Goal: Task Accomplishment & Management: Use online tool/utility

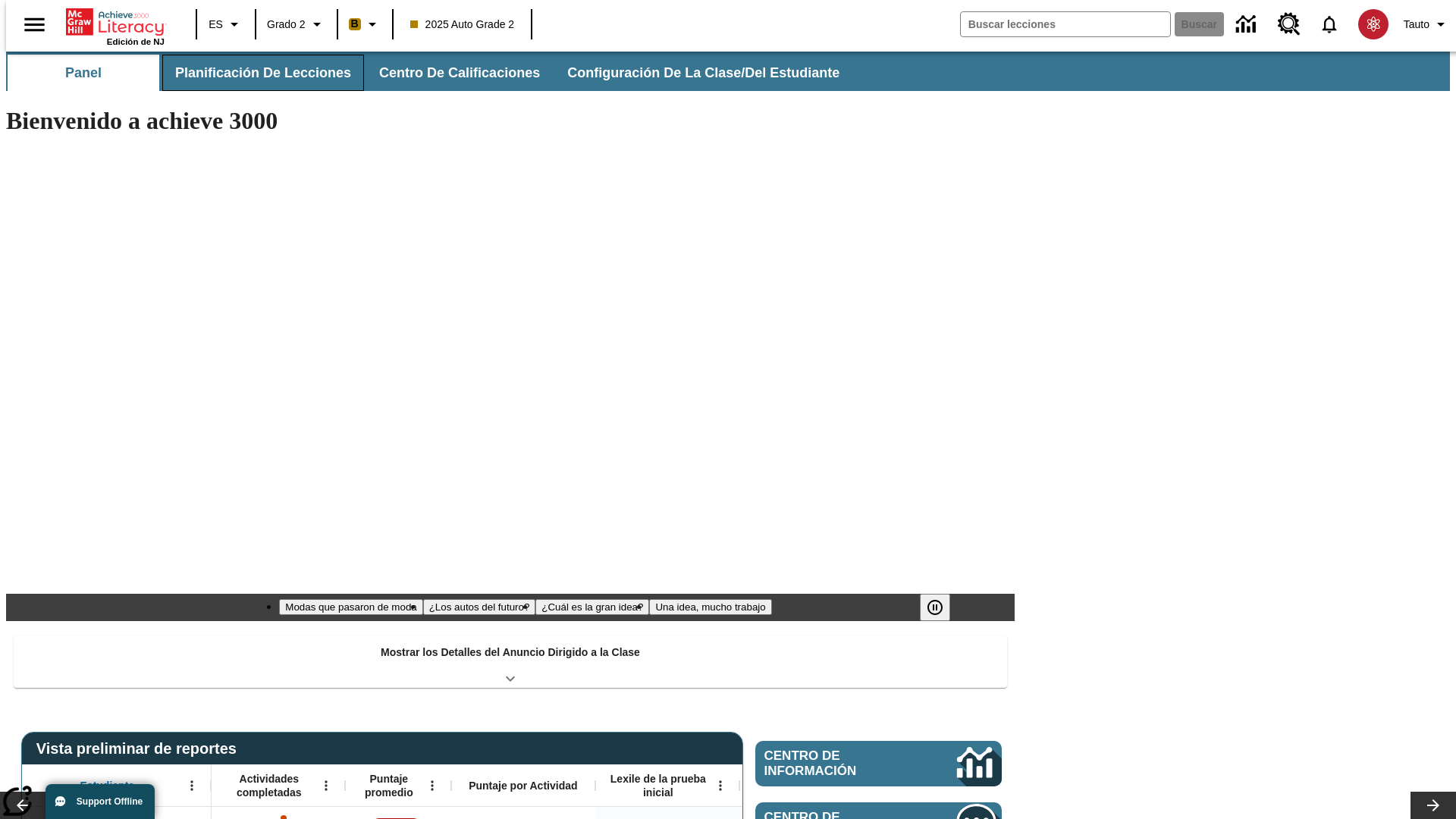
click at [254, 72] on span "Planificación de lecciones" at bounding box center [263, 73] width 176 height 18
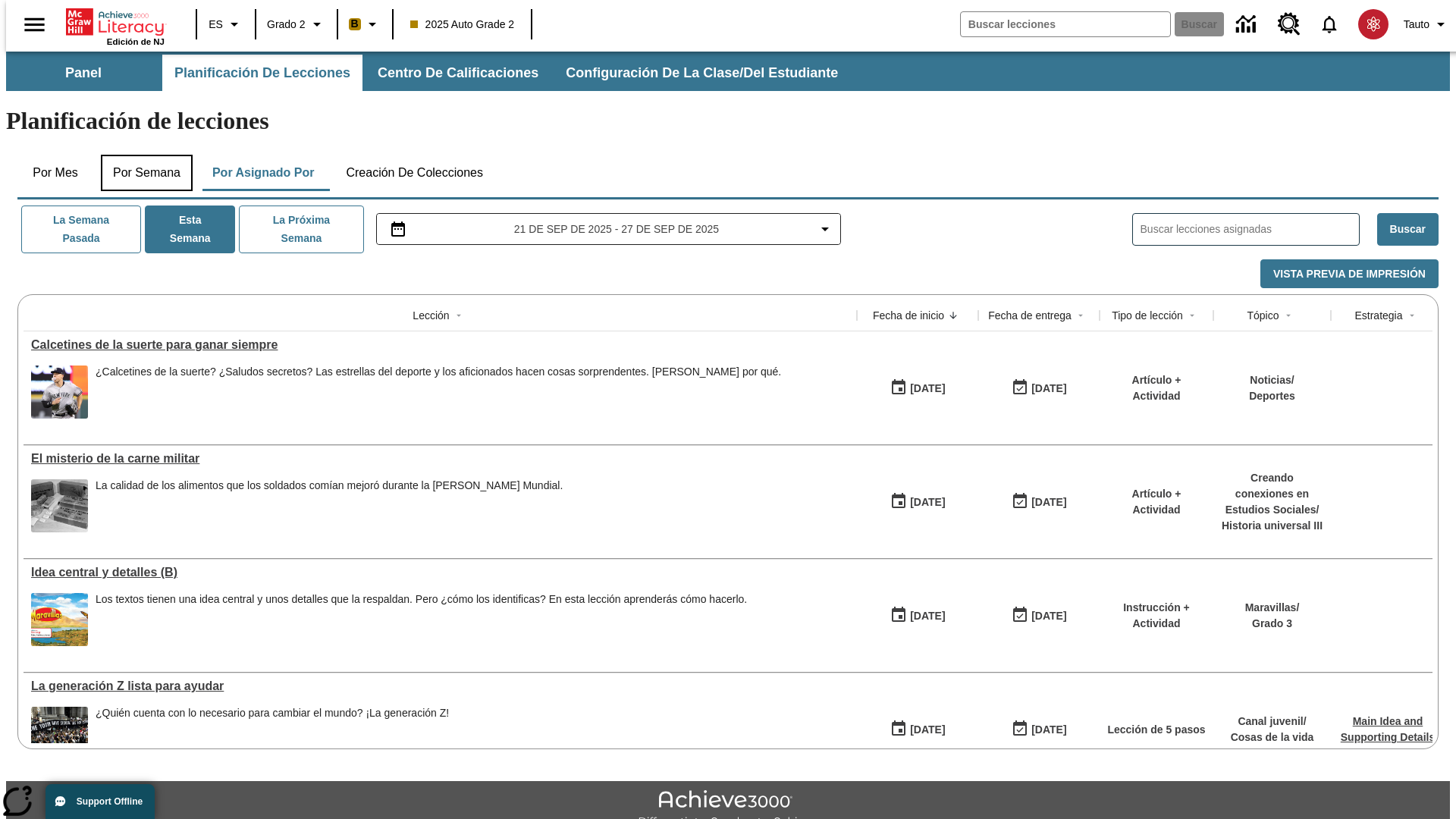
click at [142, 155] on button "Por semana" at bounding box center [146, 172] width 92 height 37
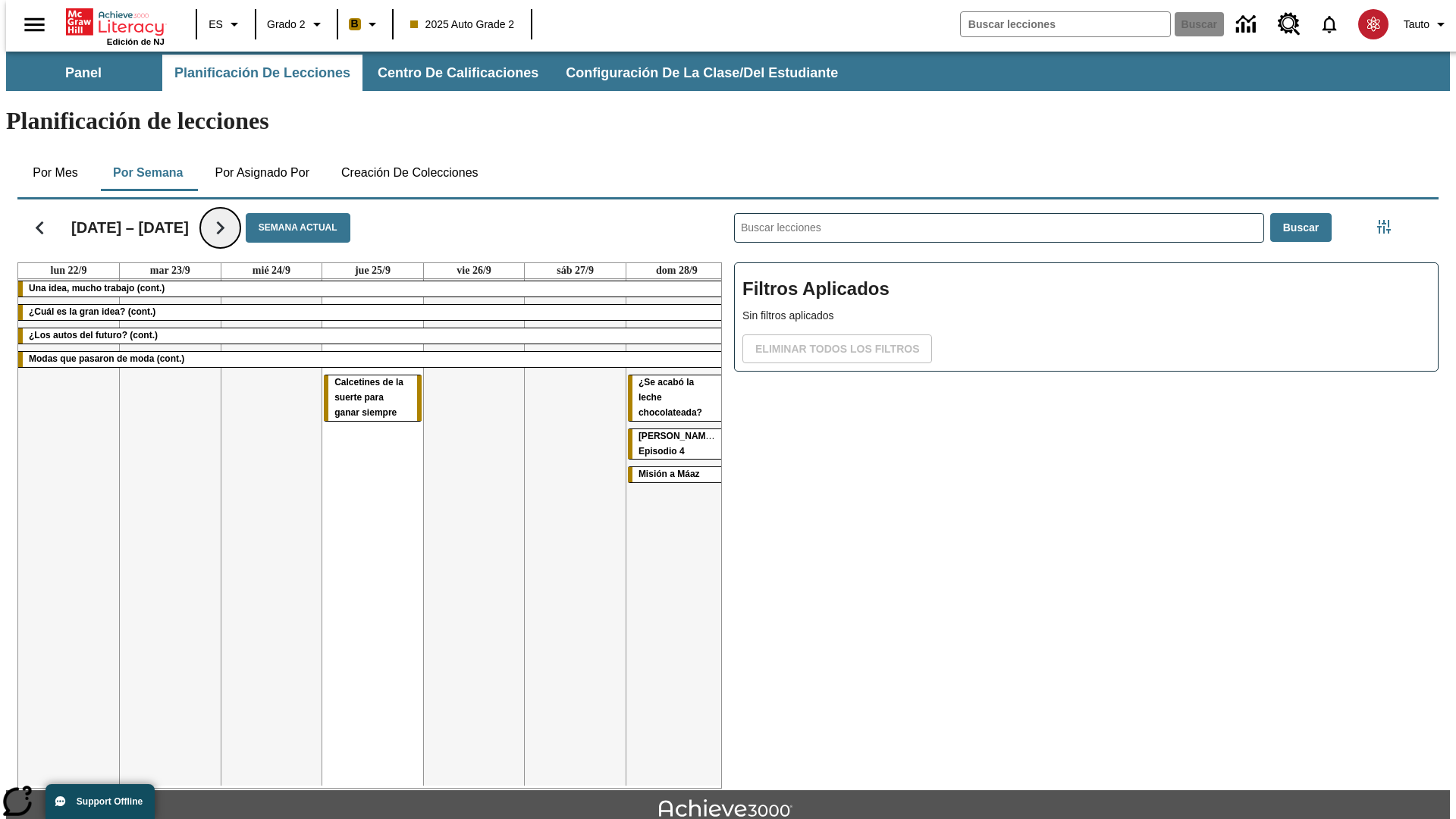
click at [219, 214] on icon "Seguir" at bounding box center [221, 228] width 27 height 27
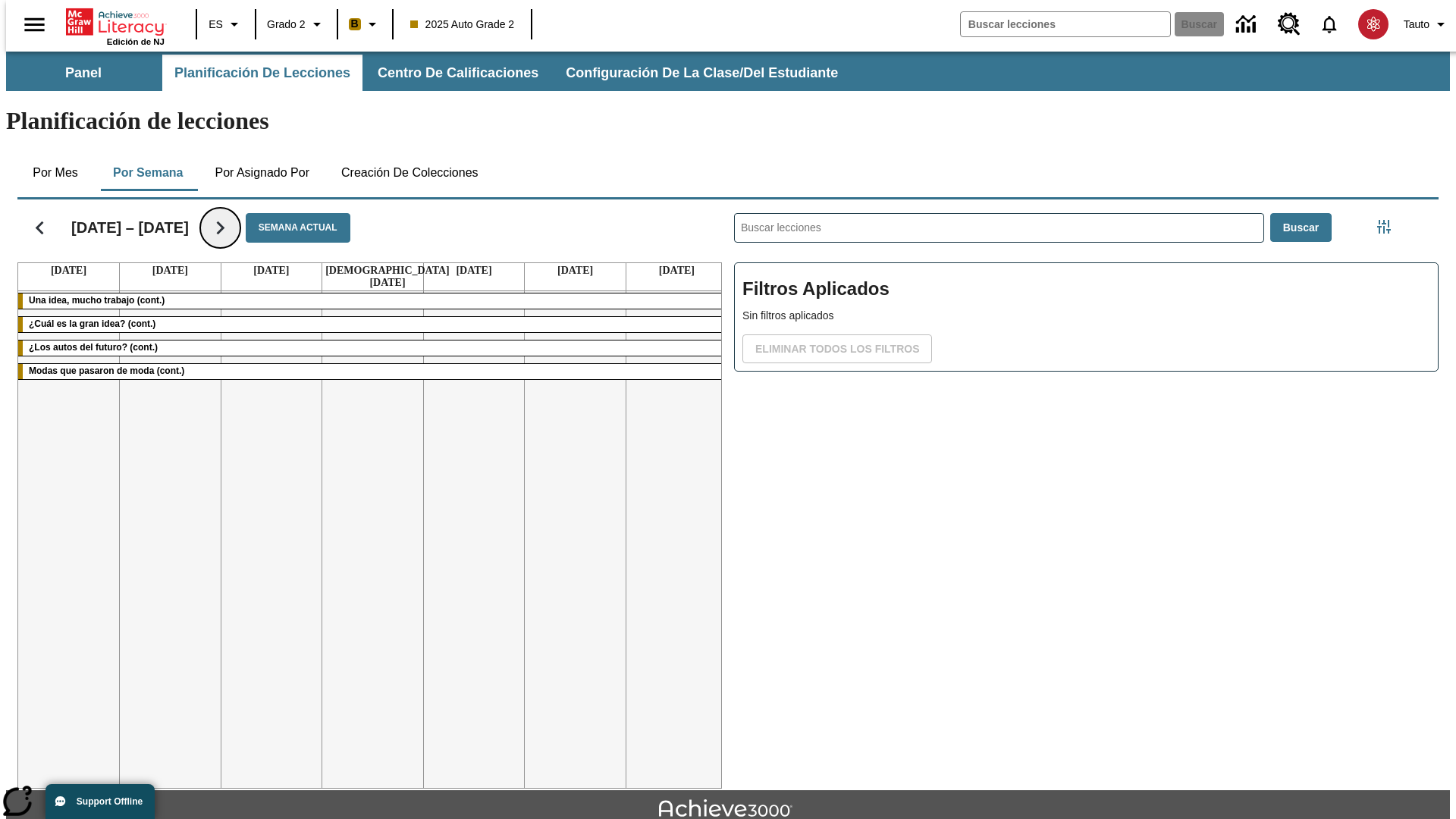
click at [233, 214] on icon "Seguir" at bounding box center [221, 228] width 27 height 27
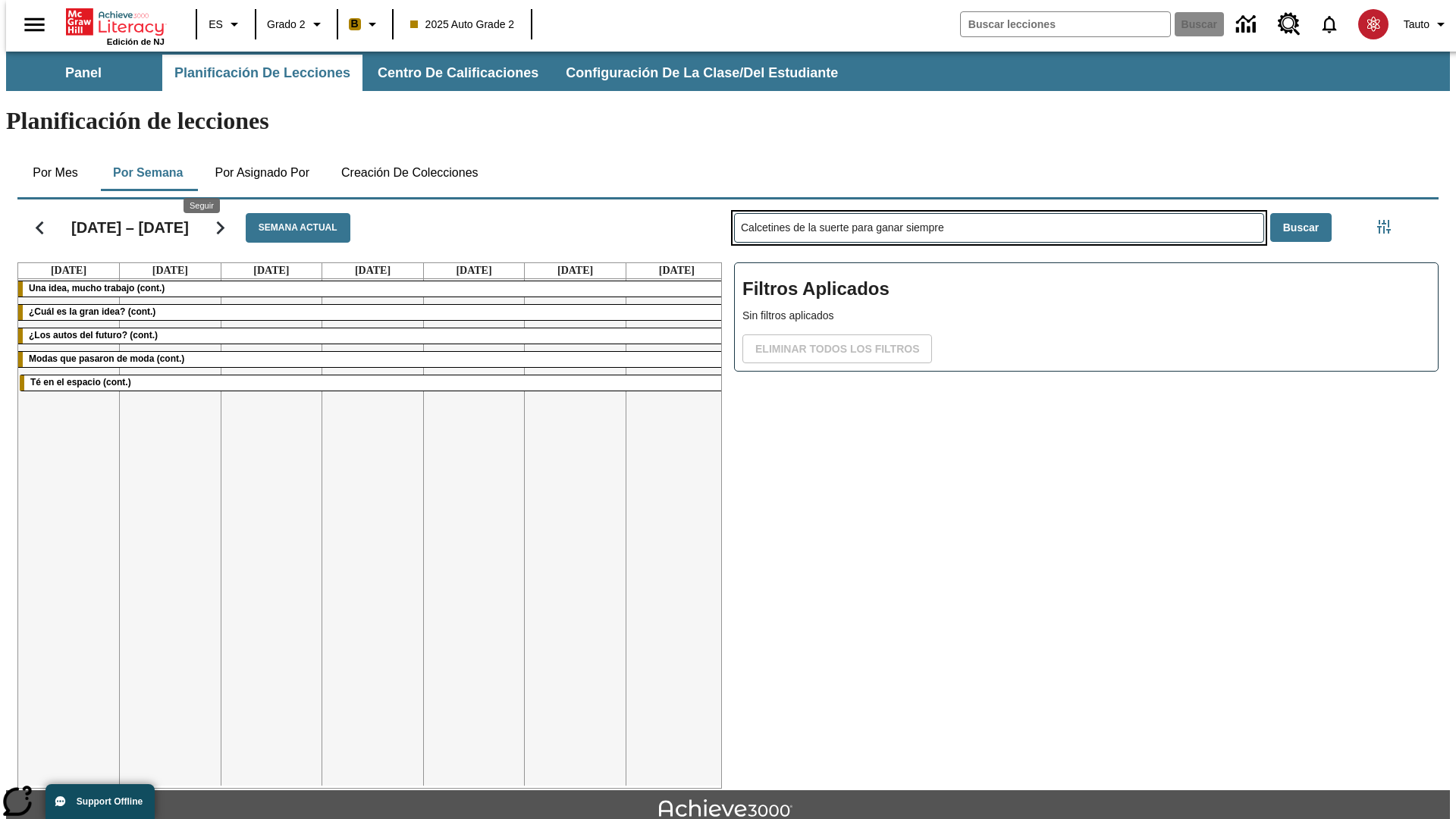
type input "Calcetines de la suerte para ganar siempre"
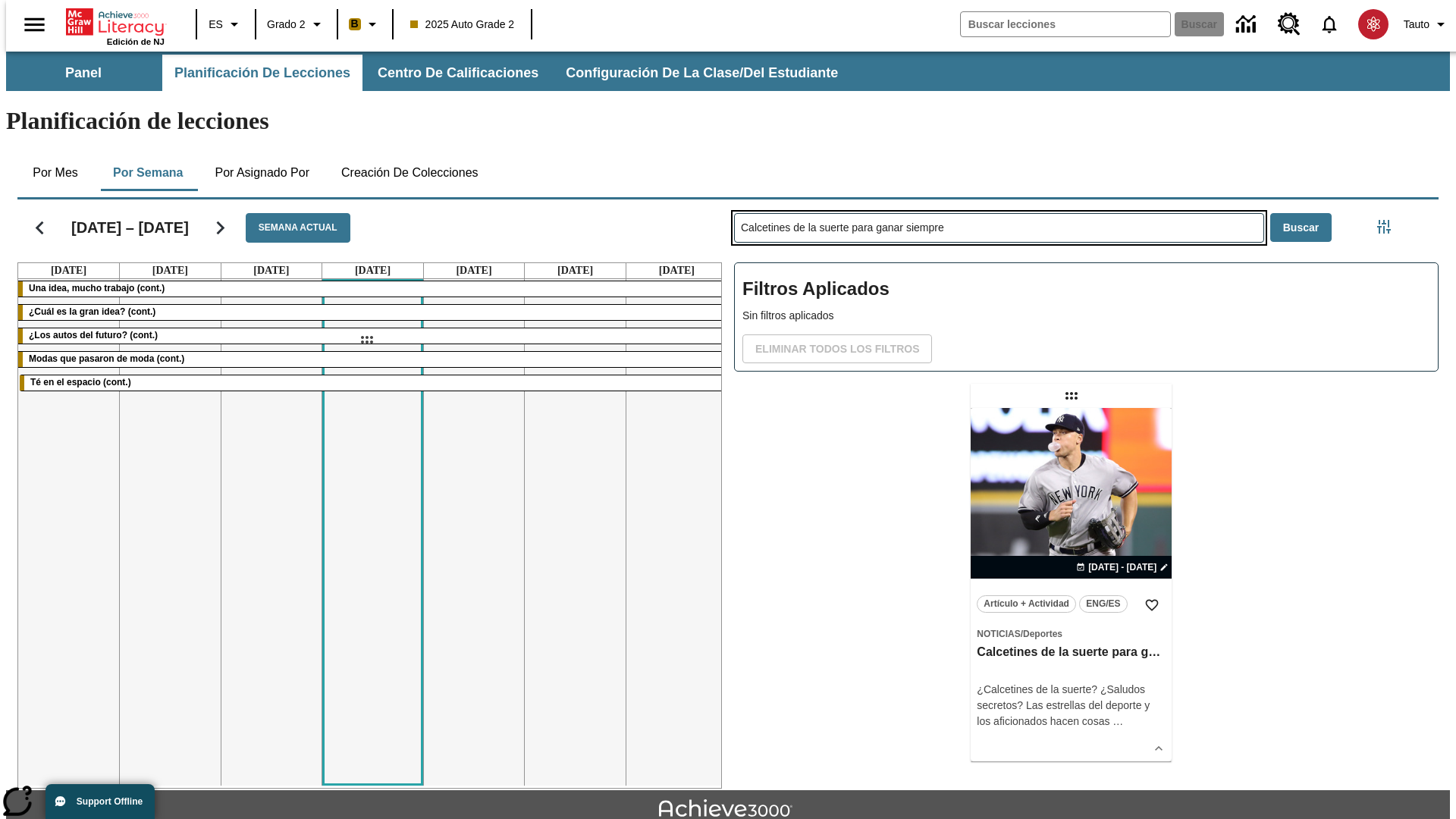
drag, startPoint x: 1073, startPoint y: 336, endPoint x: 366, endPoint y: 339, distance: 707.0
click at [366, 339] on div "[DATE] – [DATE] Semana actual [DATE] [DATE] [DATE] [DATE] [DATE] [DATE] [DATE] …" at bounding box center [722, 490] width 1433 height 595
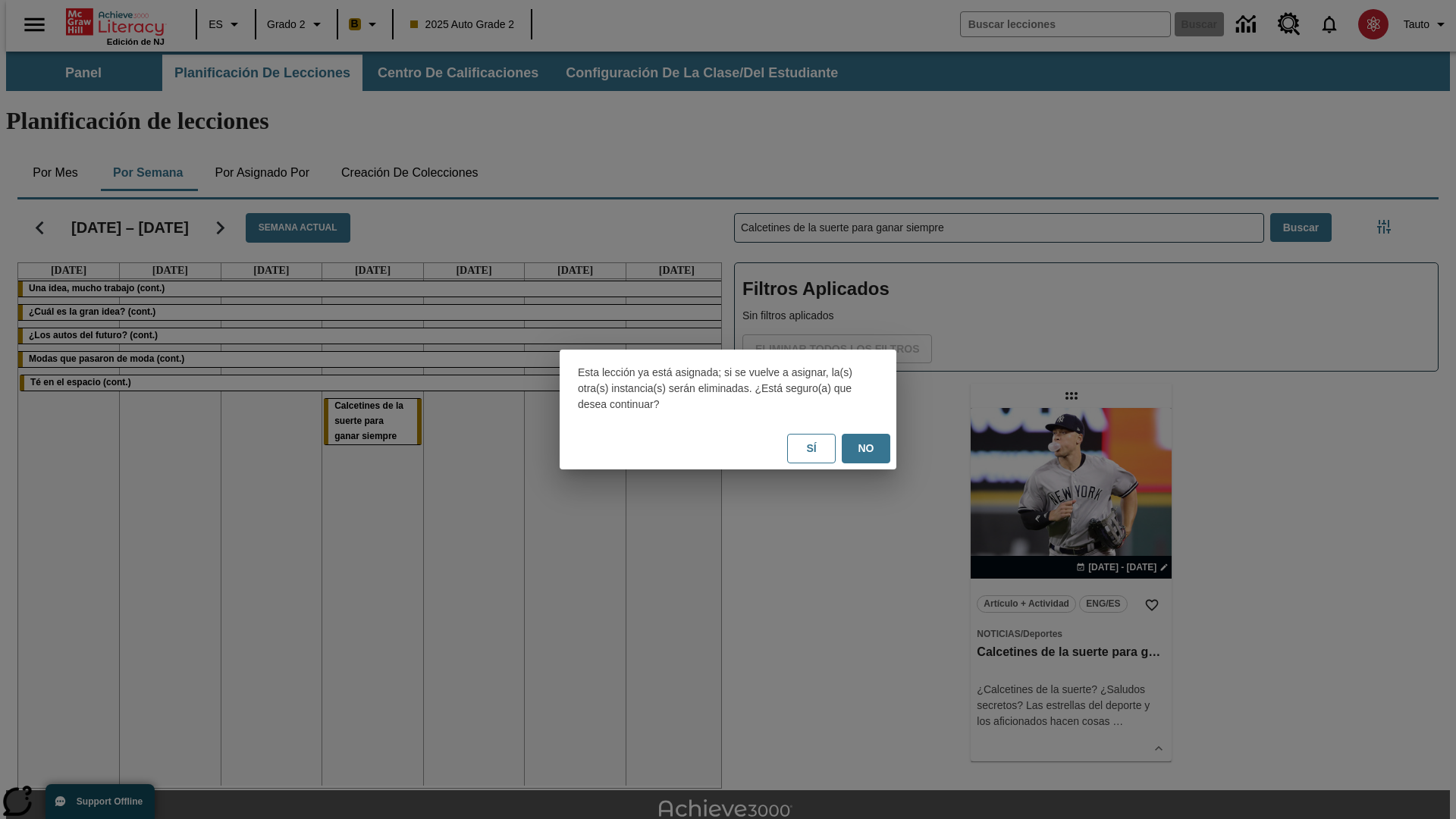
click at [866, 448] on button "No" at bounding box center [866, 447] width 48 height 29
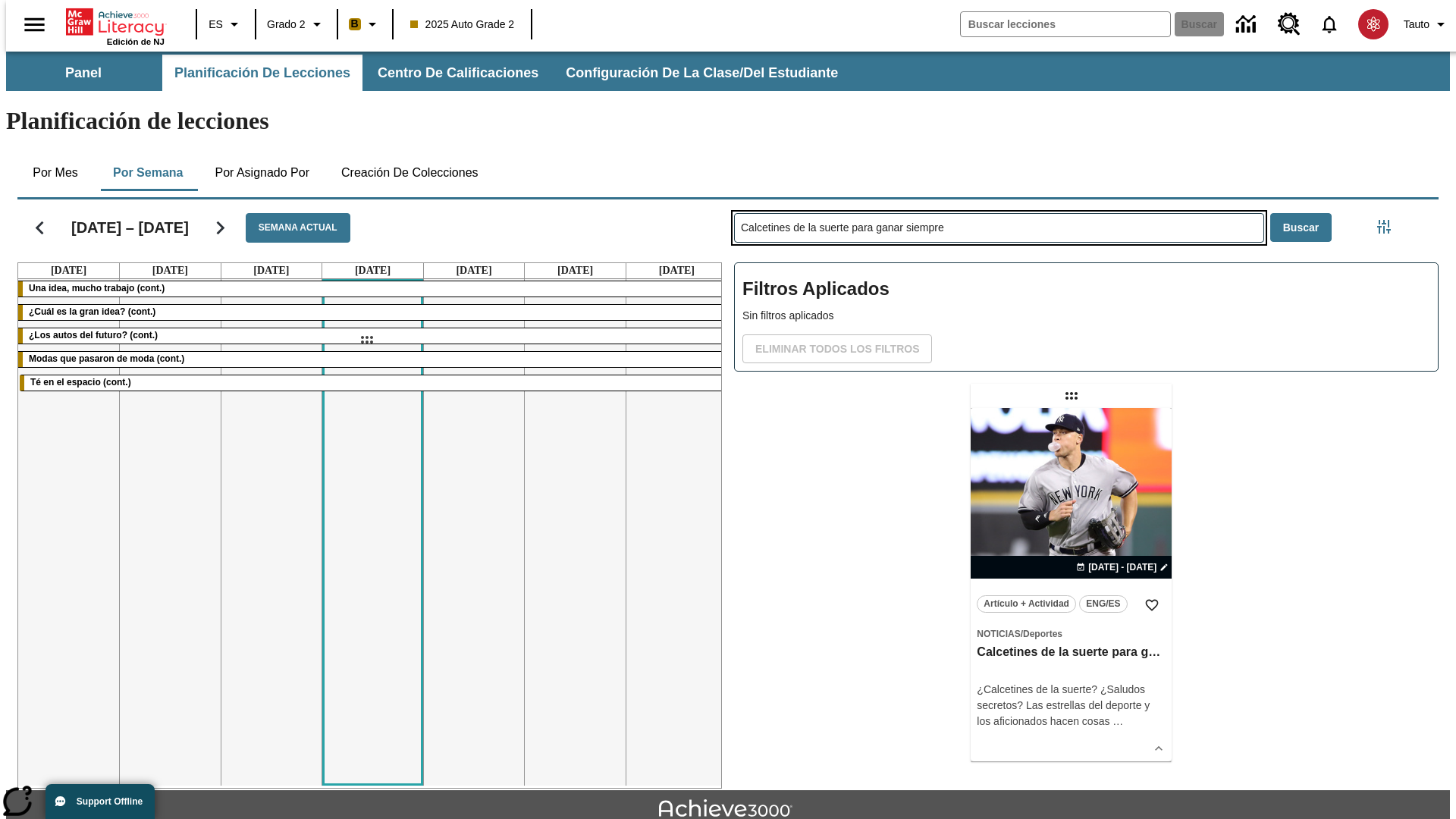
drag, startPoint x: 1073, startPoint y: 336, endPoint x: 366, endPoint y: 339, distance: 707.0
click at [366, 339] on div "[DATE] – [DATE] Semana actual [DATE] [DATE] [DATE] [DATE] [DATE] [DATE] [DATE] …" at bounding box center [722, 490] width 1433 height 595
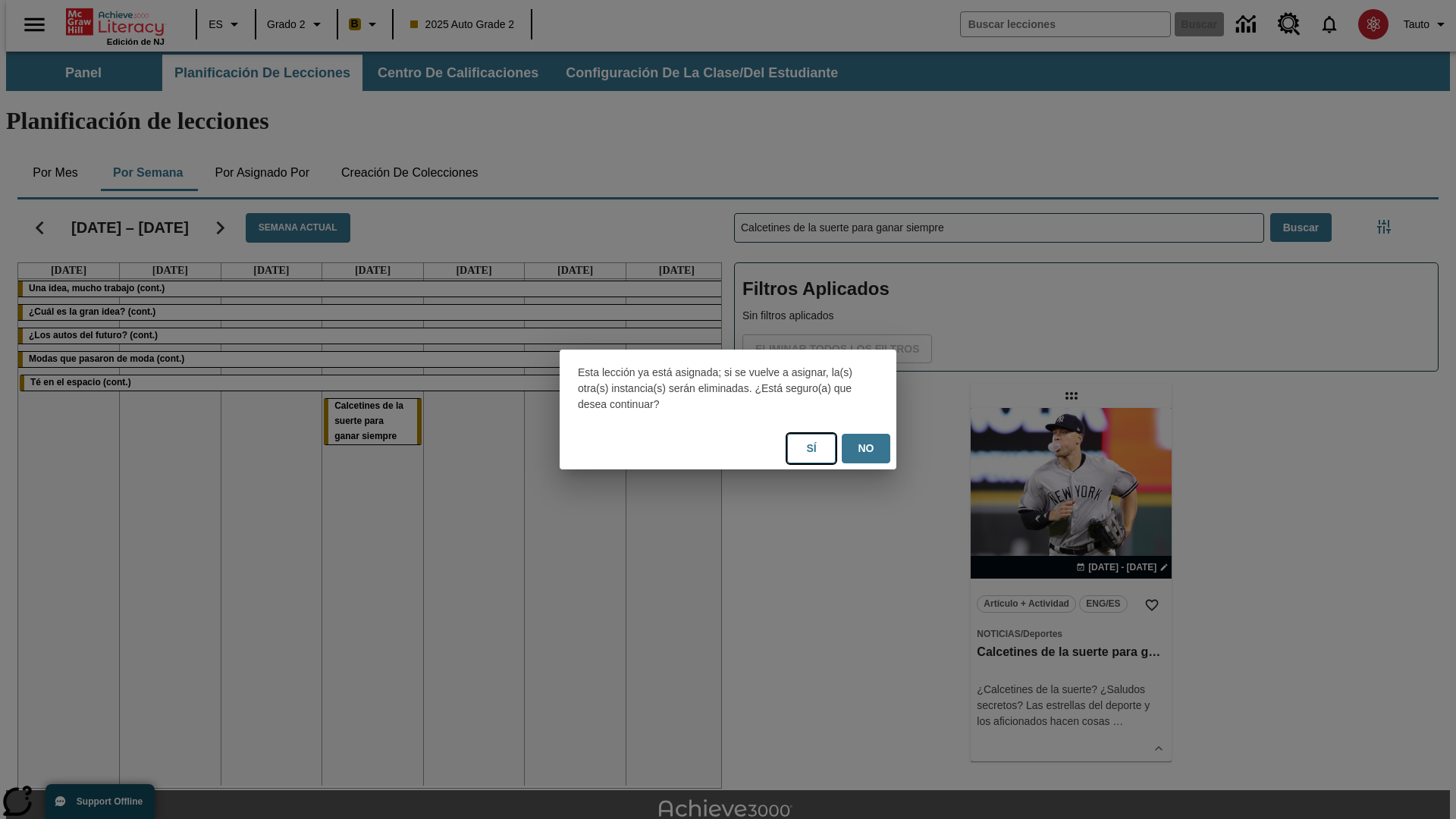
click at [811, 448] on button "Sí" at bounding box center [811, 447] width 48 height 29
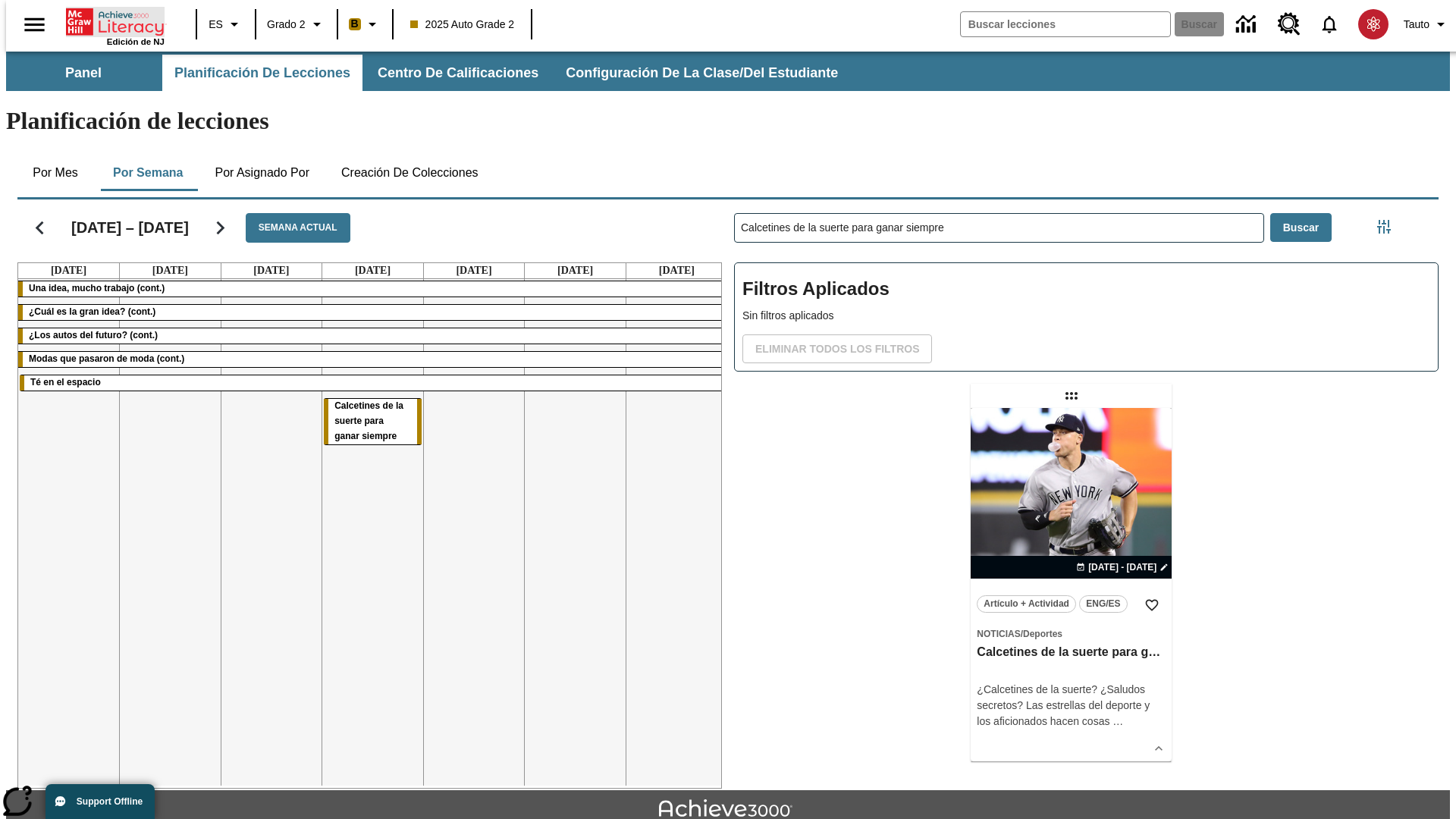
click at [109, 21] on icon "Portada" at bounding box center [116, 22] width 101 height 30
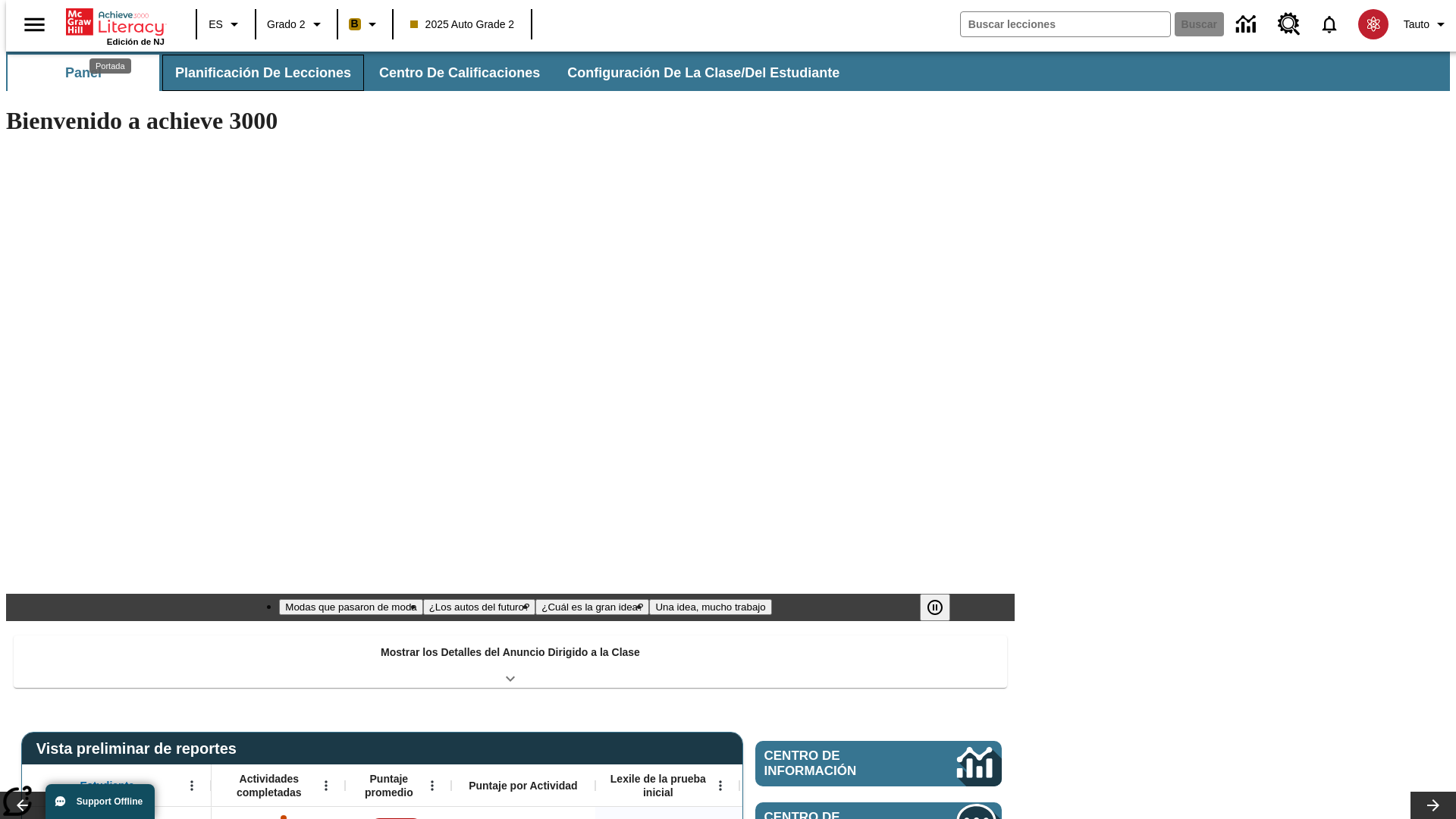
click at [254, 72] on span "Planificación de lecciones" at bounding box center [263, 73] width 176 height 18
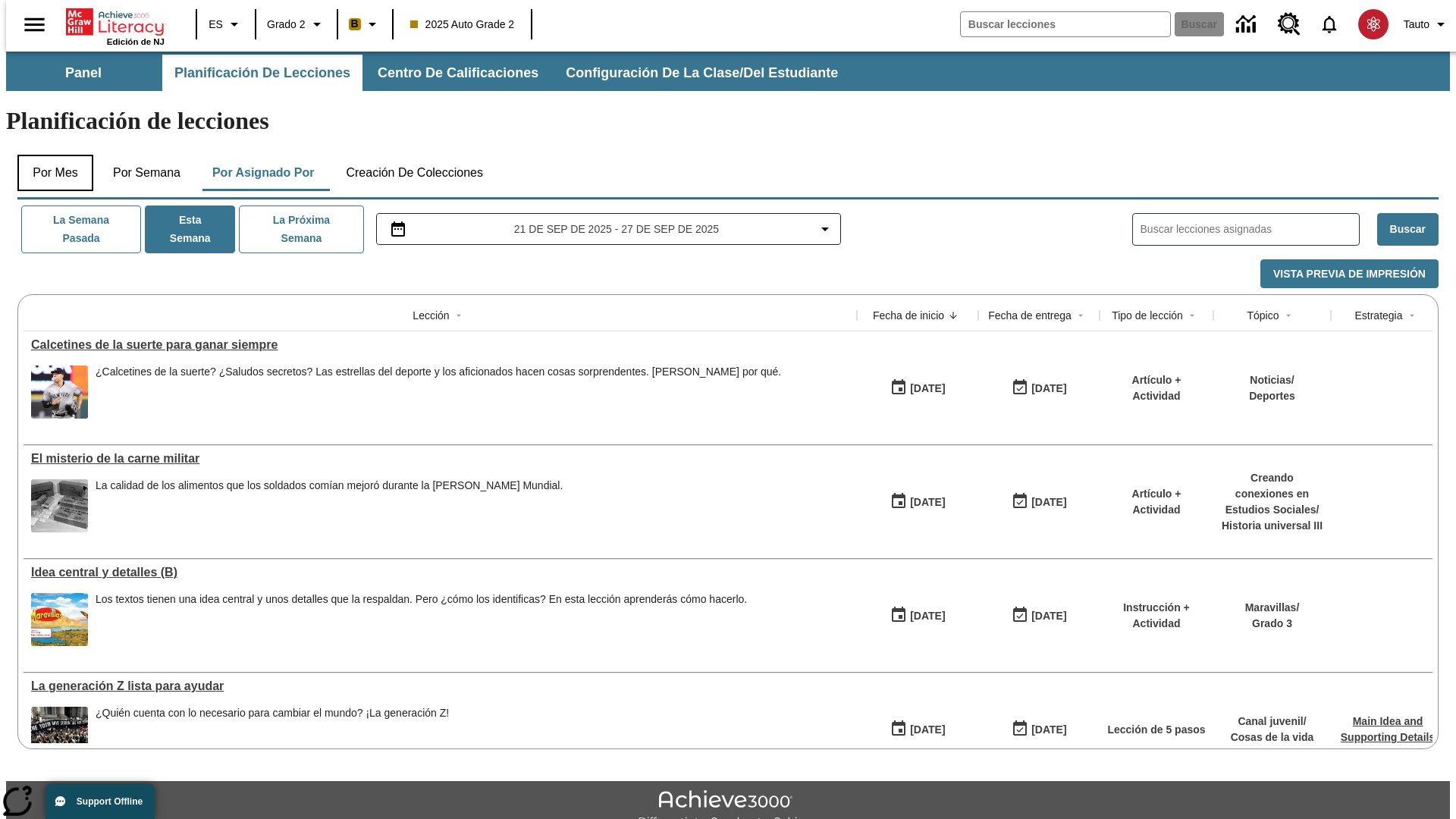
click at [49, 155] on button "Por mes" at bounding box center [55, 172] width 76 height 37
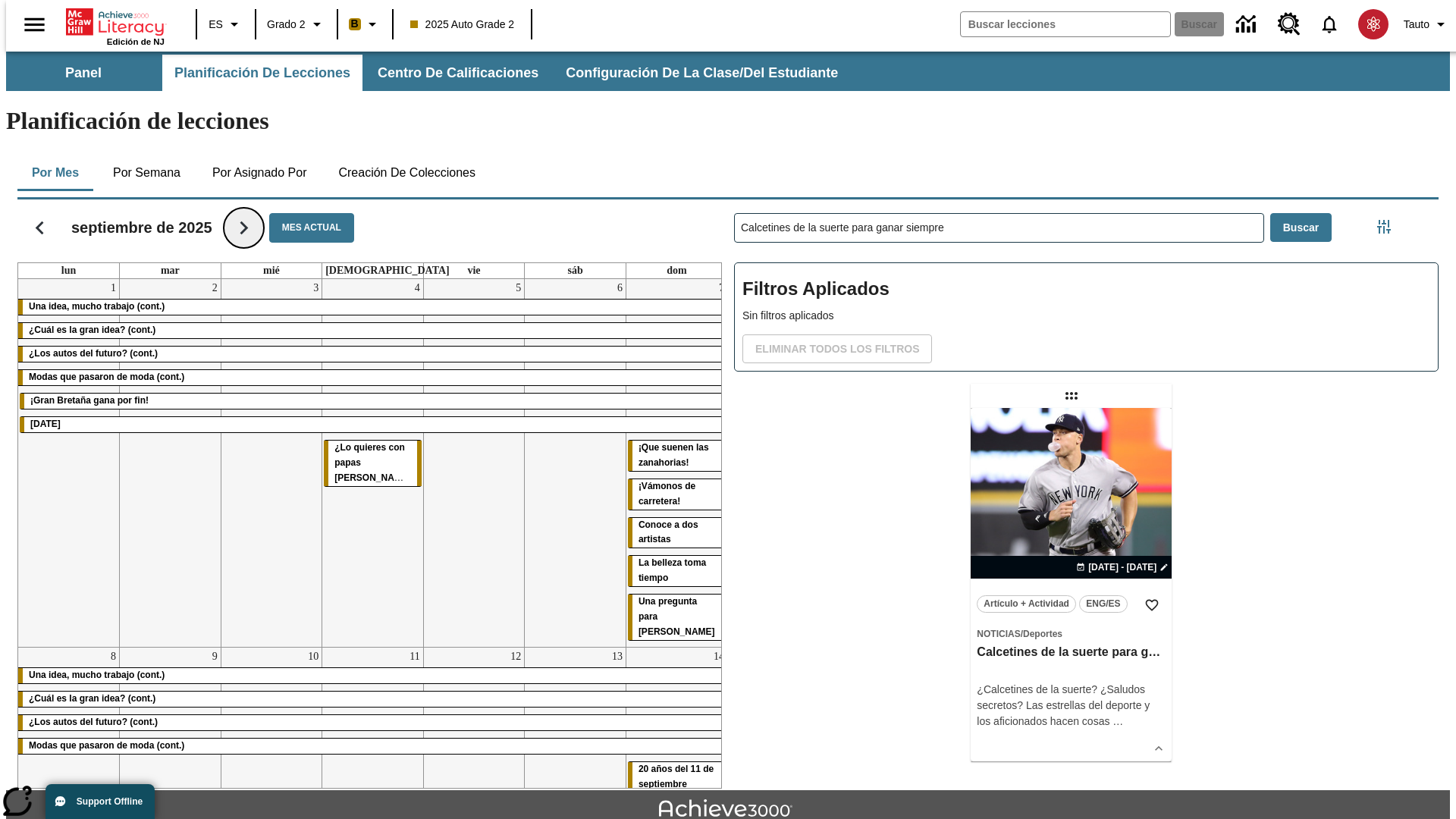
click at [244, 214] on icon "Seguir" at bounding box center [244, 228] width 27 height 27
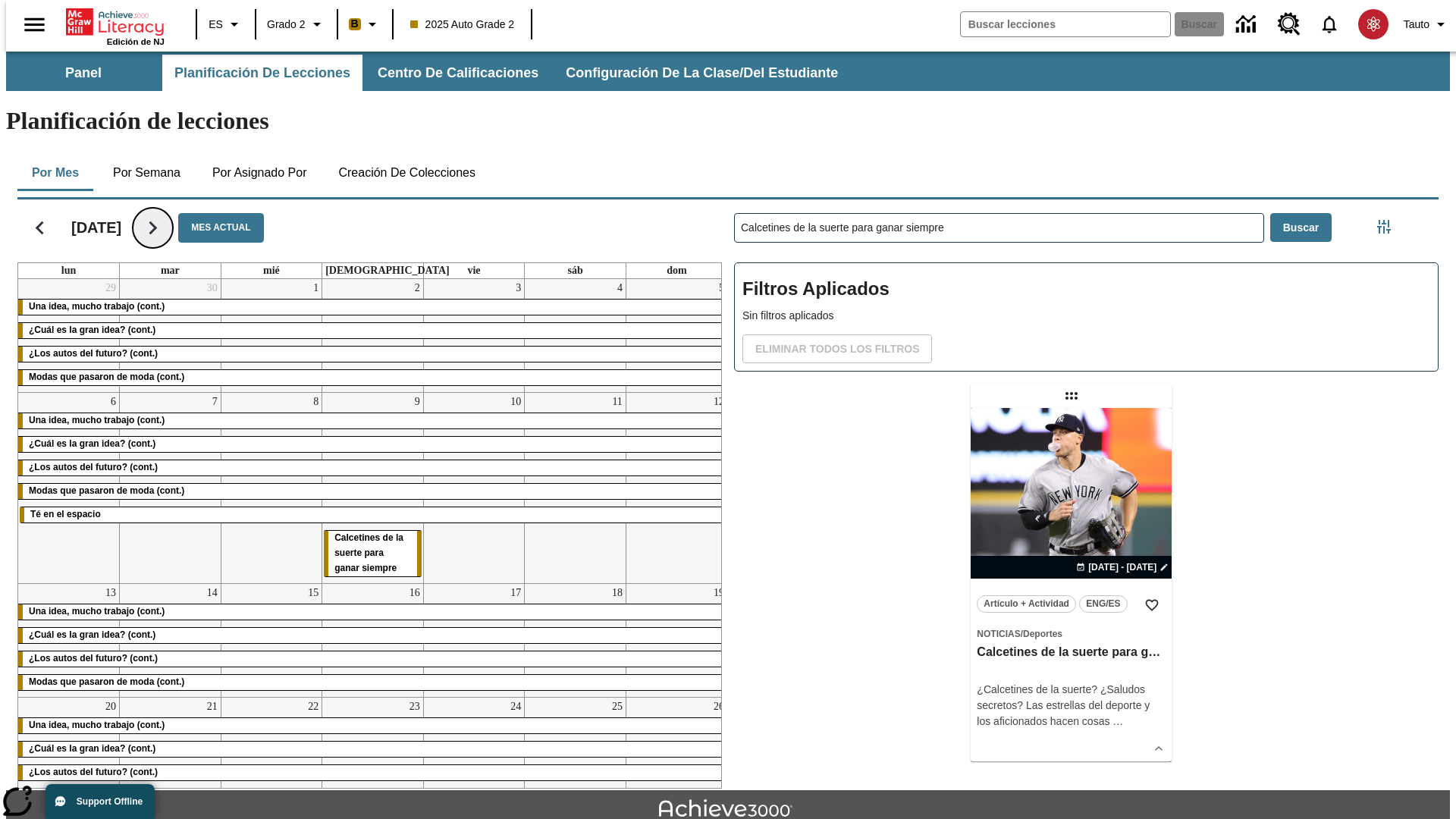
click at [166, 214] on icon "Seguir" at bounding box center [153, 228] width 27 height 27
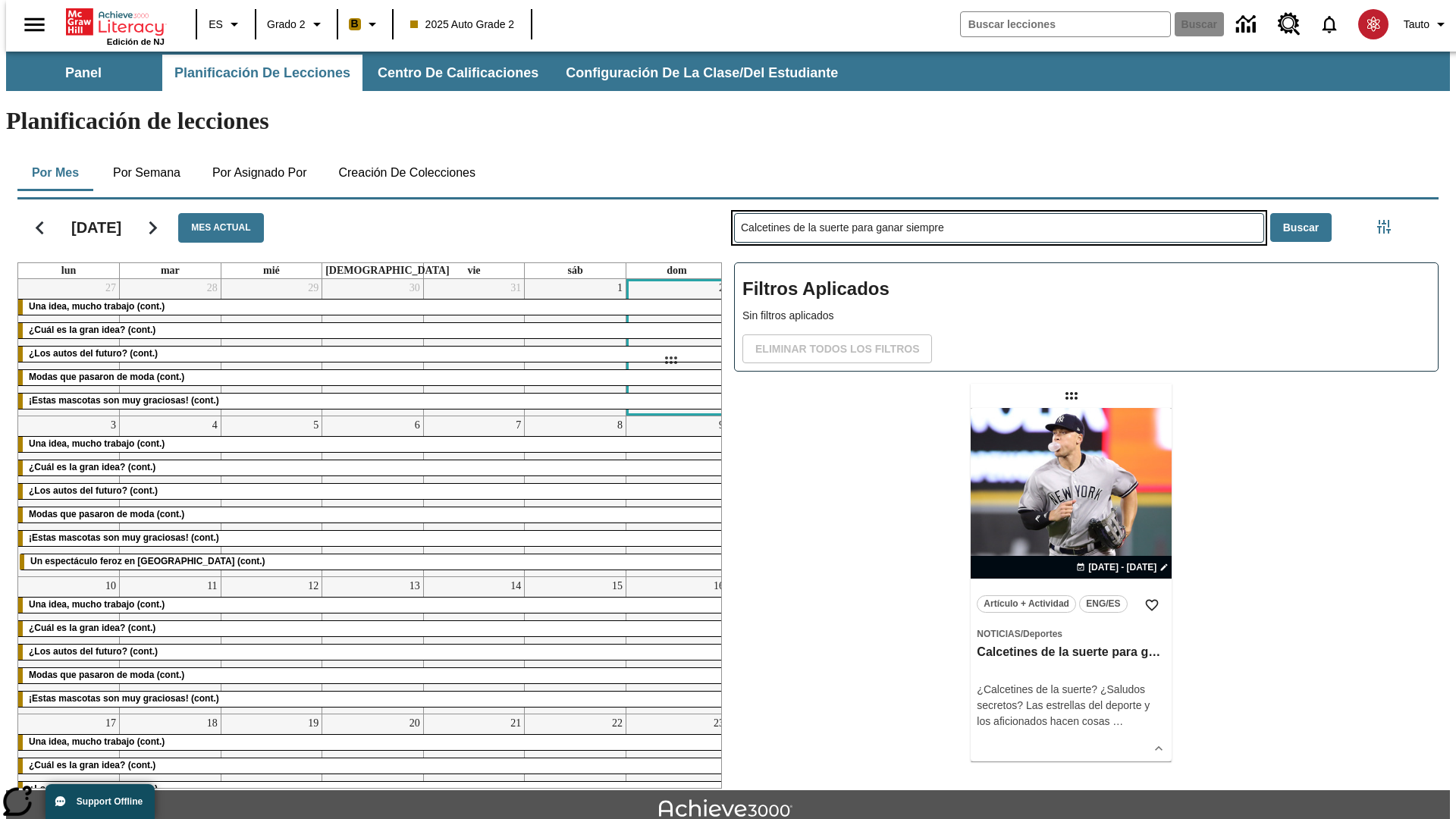
drag, startPoint x: 1073, startPoint y: 336, endPoint x: 670, endPoint y: 360, distance: 403.7
click at [670, 360] on div "[DATE] Mes actual lun mar mié jue vie sáb dom 27 Una idea, mucho trabajo (cont.…" at bounding box center [722, 490] width 1433 height 595
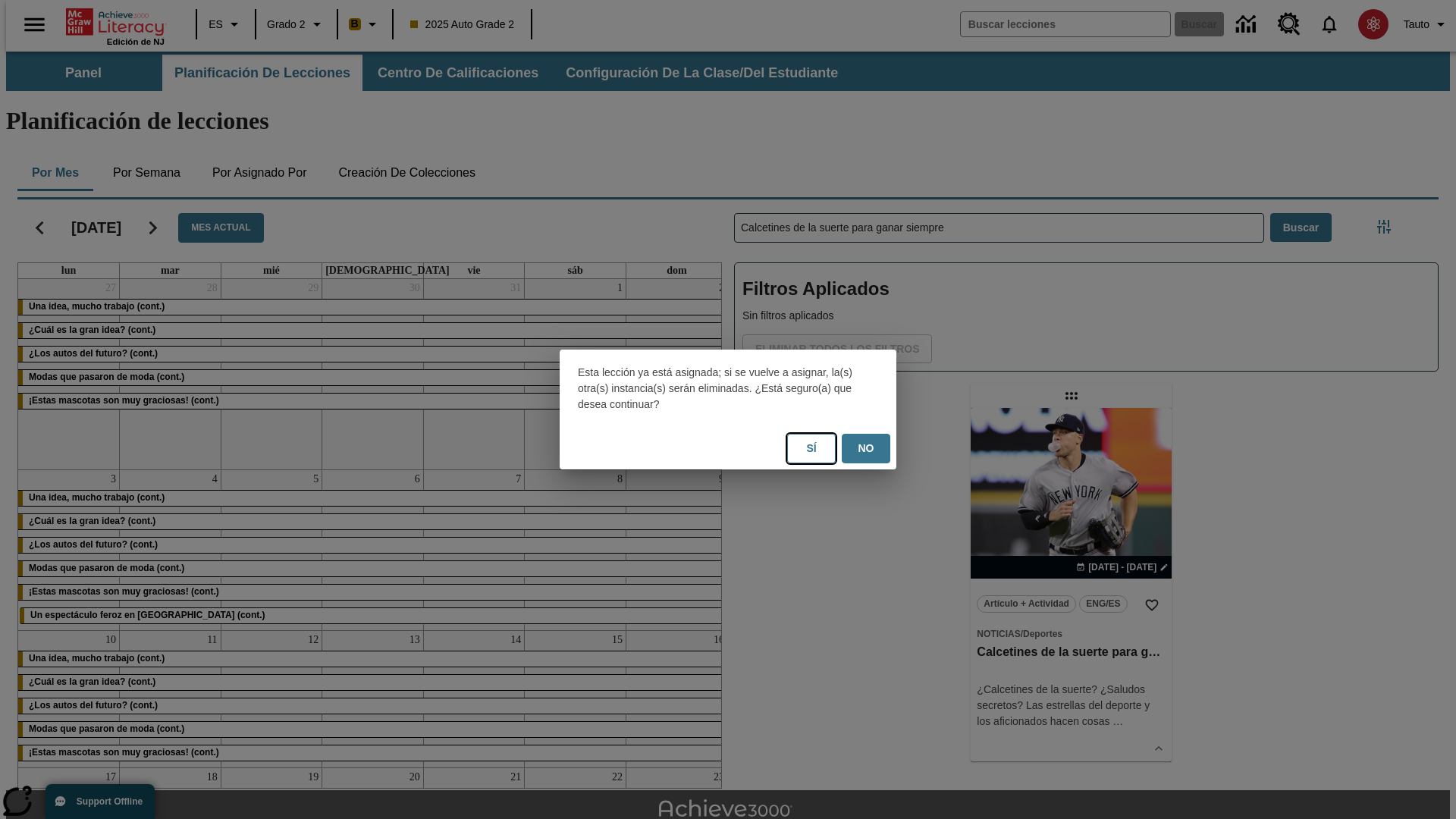
click at [811, 448] on button "Sí" at bounding box center [811, 447] width 48 height 29
